Goal: Navigation & Orientation: Find specific page/section

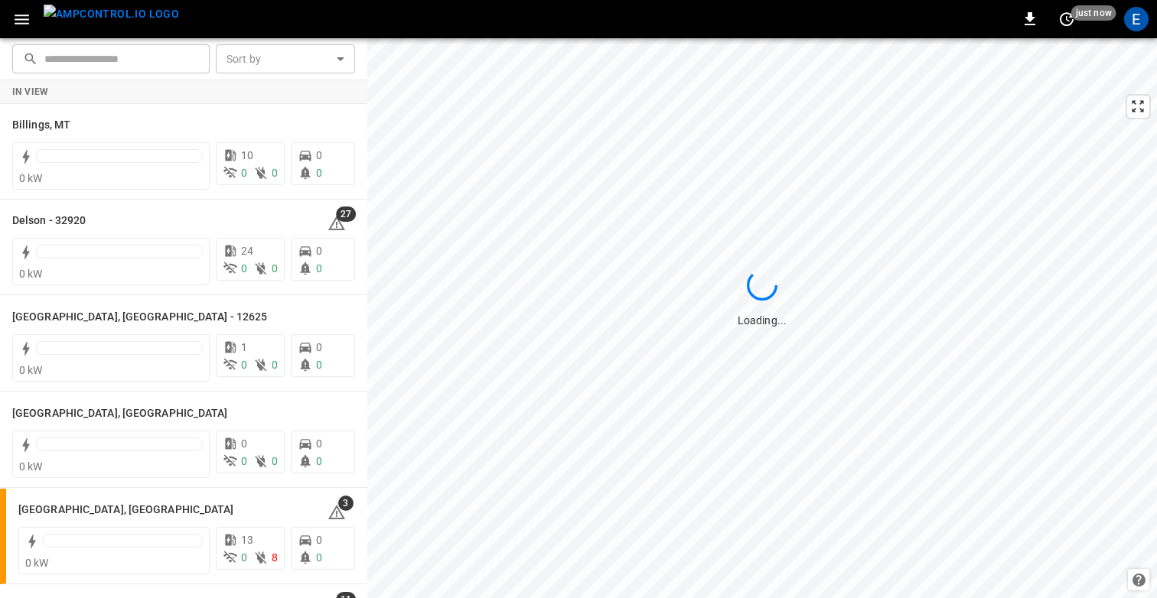
click at [27, 21] on icon "button" at bounding box center [21, 19] width 19 height 19
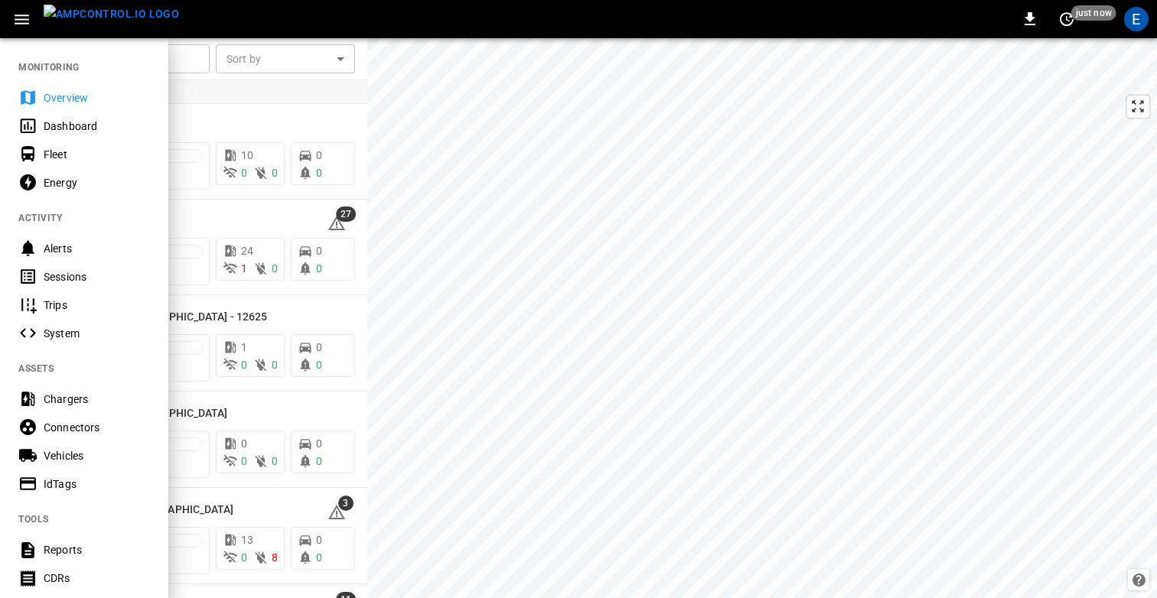
click at [76, 154] on div "Fleet" at bounding box center [97, 154] width 106 height 15
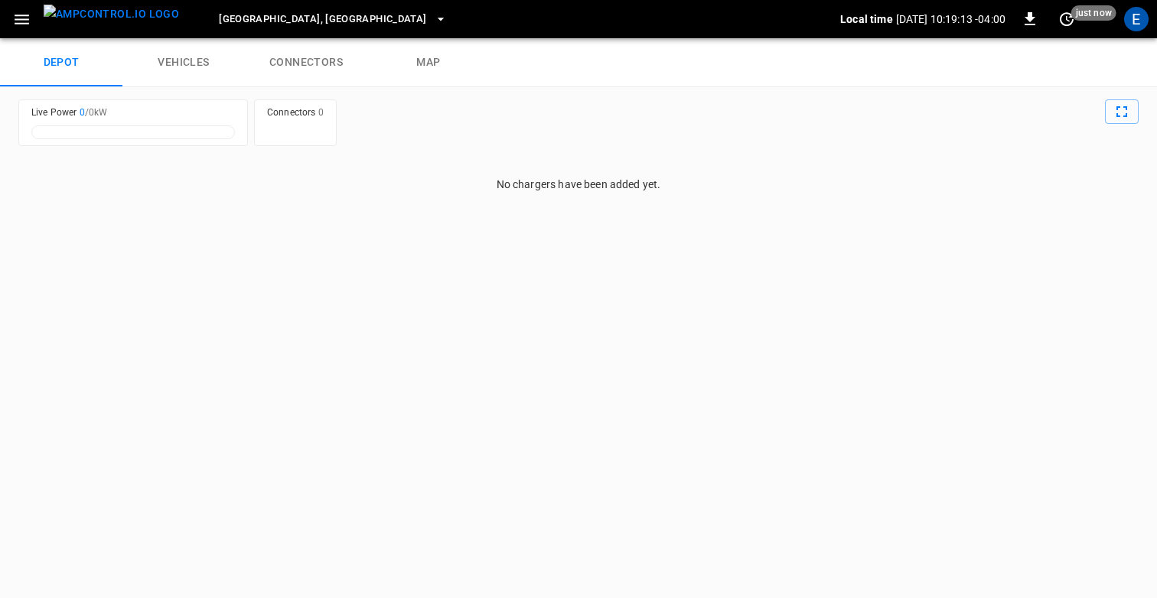
click at [177, 70] on link "vehicles" at bounding box center [183, 62] width 122 height 49
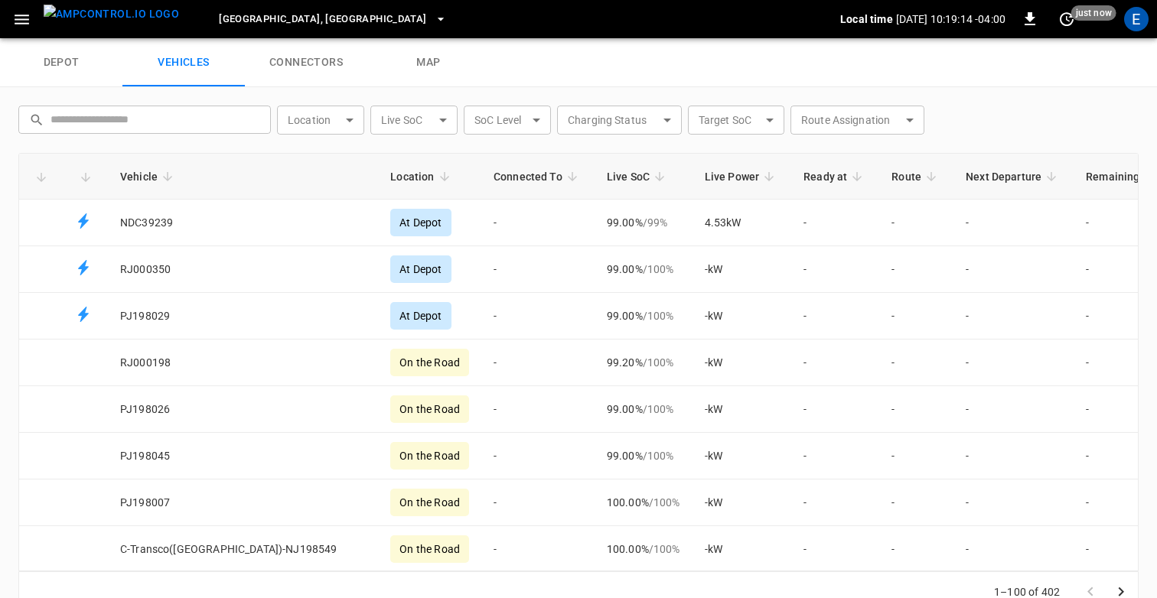
click at [283, 70] on link "connectors" at bounding box center [306, 62] width 122 height 49
